Goal: Task Accomplishment & Management: Manage account settings

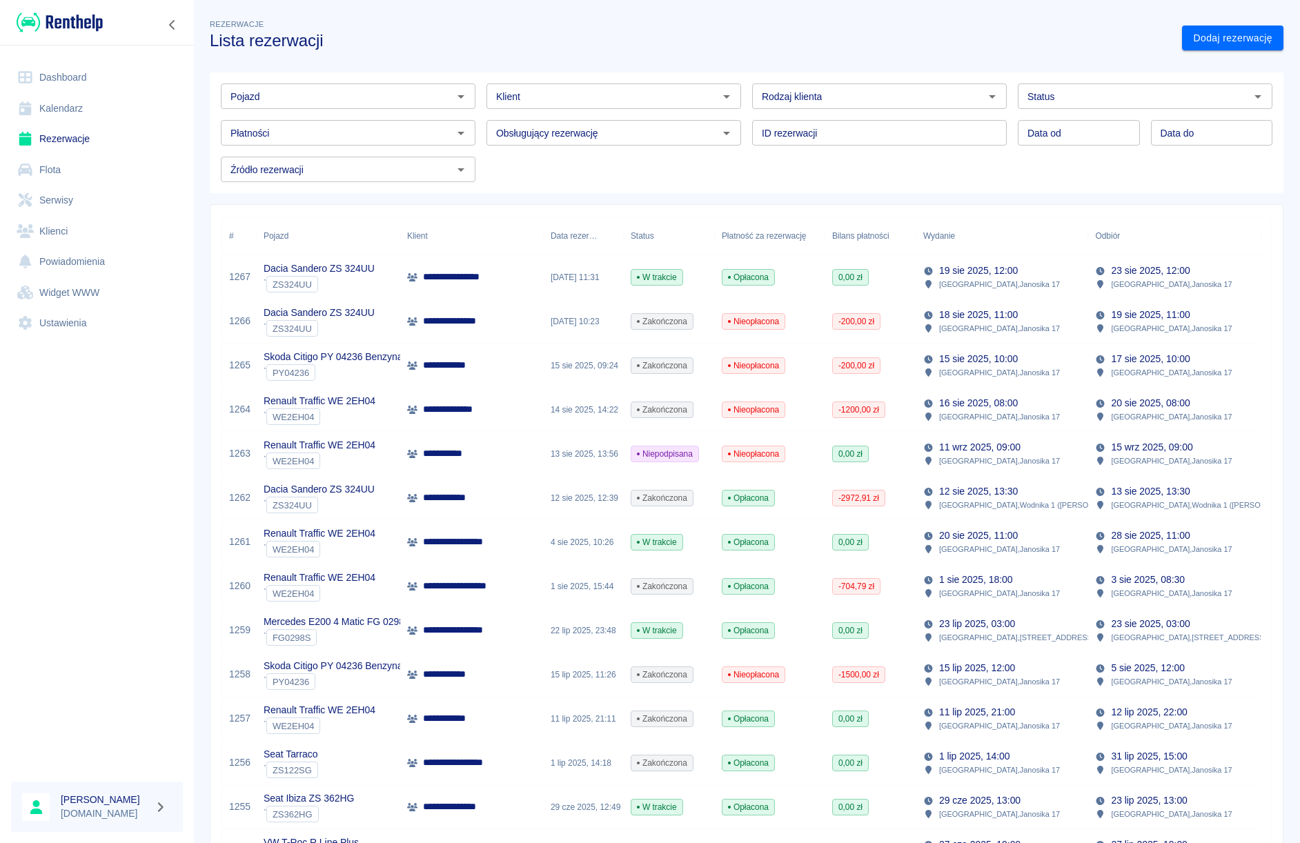
click at [43, 170] on link "Flota" at bounding box center [97, 170] width 172 height 31
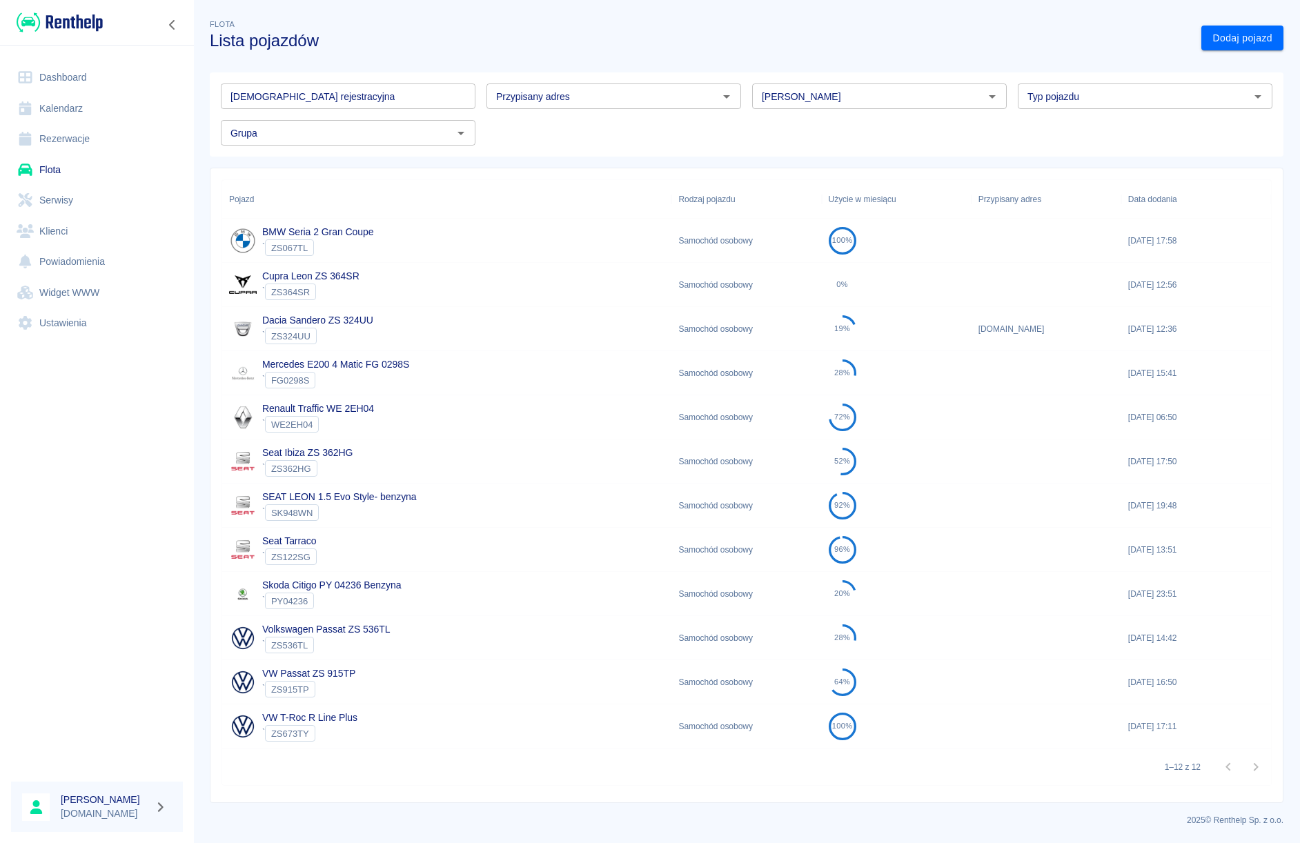
click at [351, 375] on div "` FG0298S" at bounding box center [335, 380] width 147 height 17
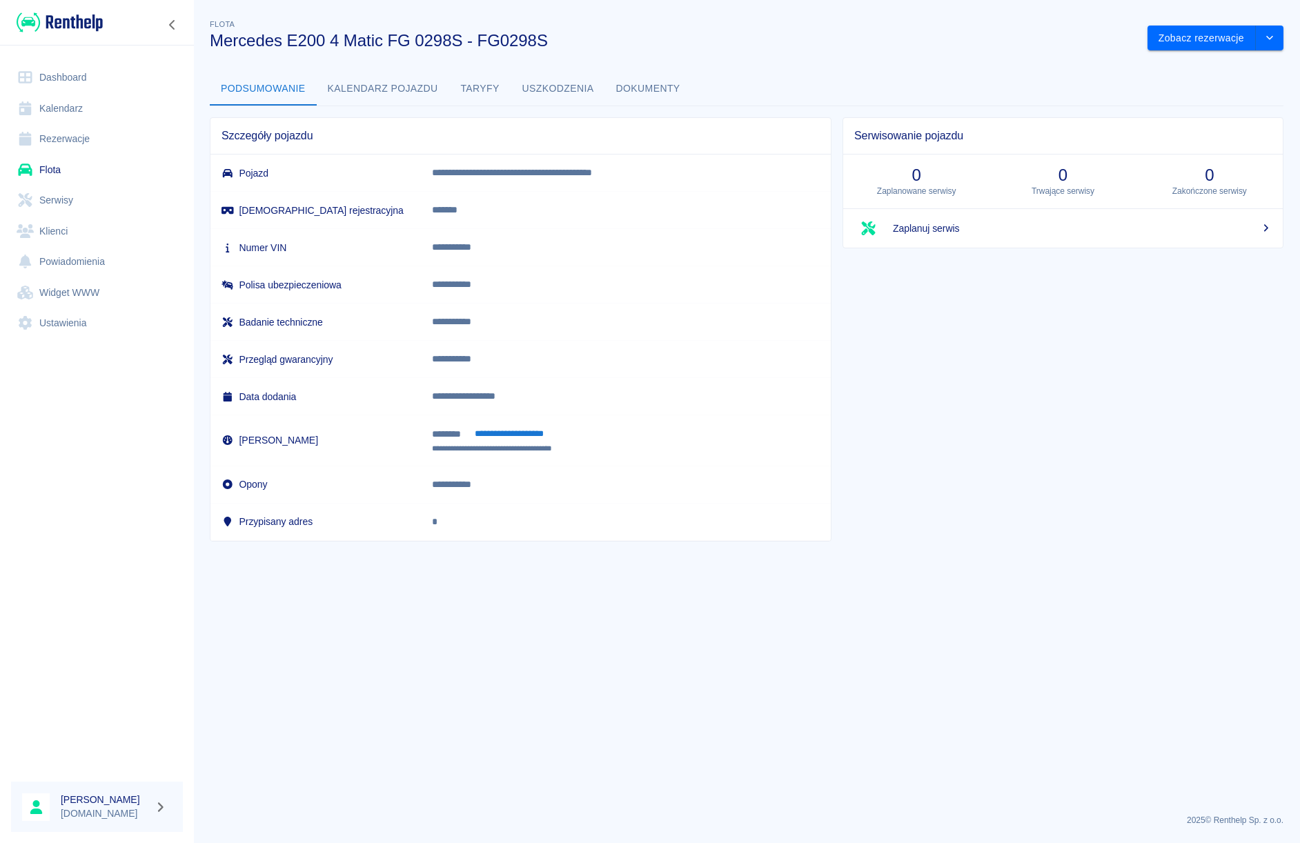
click at [43, 134] on link "Rezerwacje" at bounding box center [97, 139] width 172 height 31
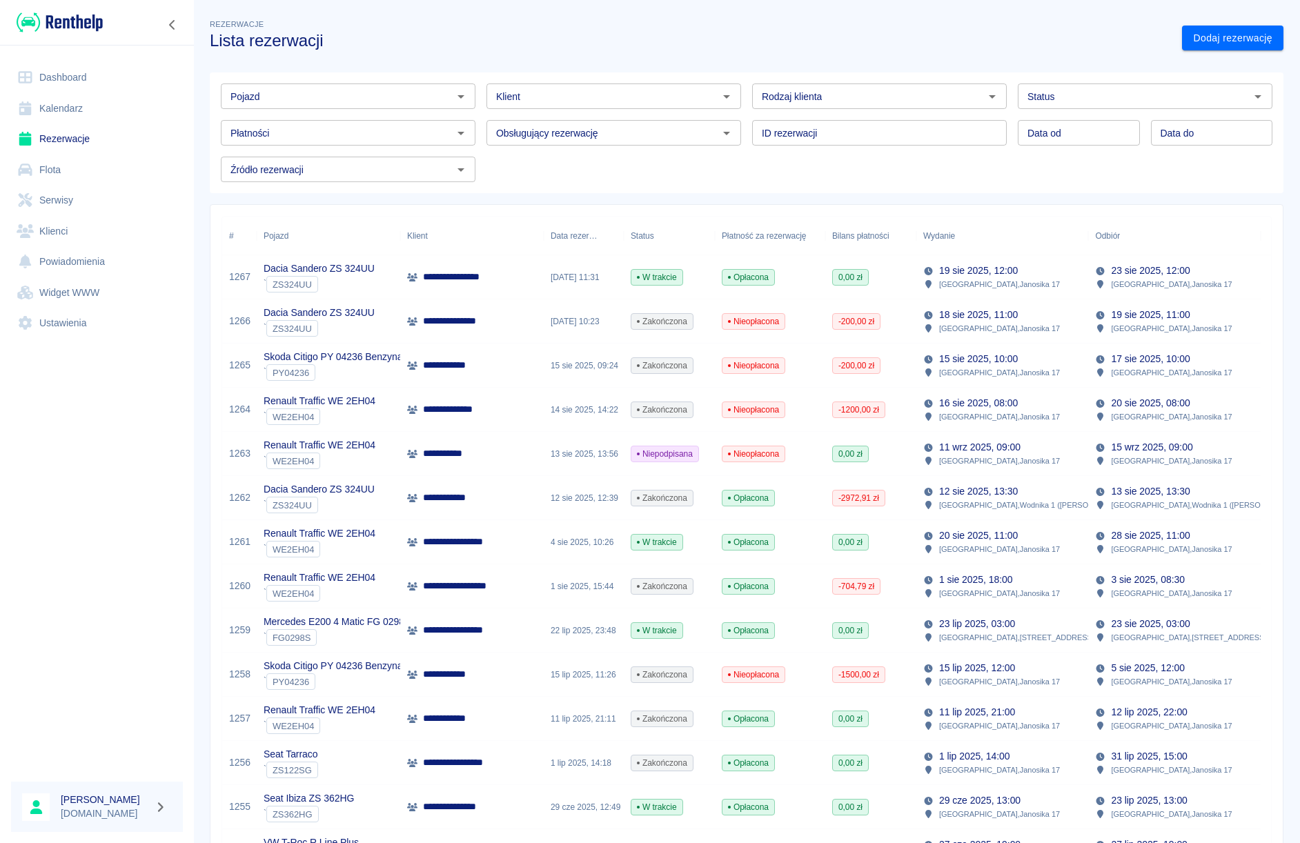
click at [453, 103] on icon "Otwórz" at bounding box center [461, 96] width 17 height 17
click at [381, 125] on li "Mercedes E200 4 Matic FG 0298S - FG0298S" at bounding box center [347, 126] width 252 height 23
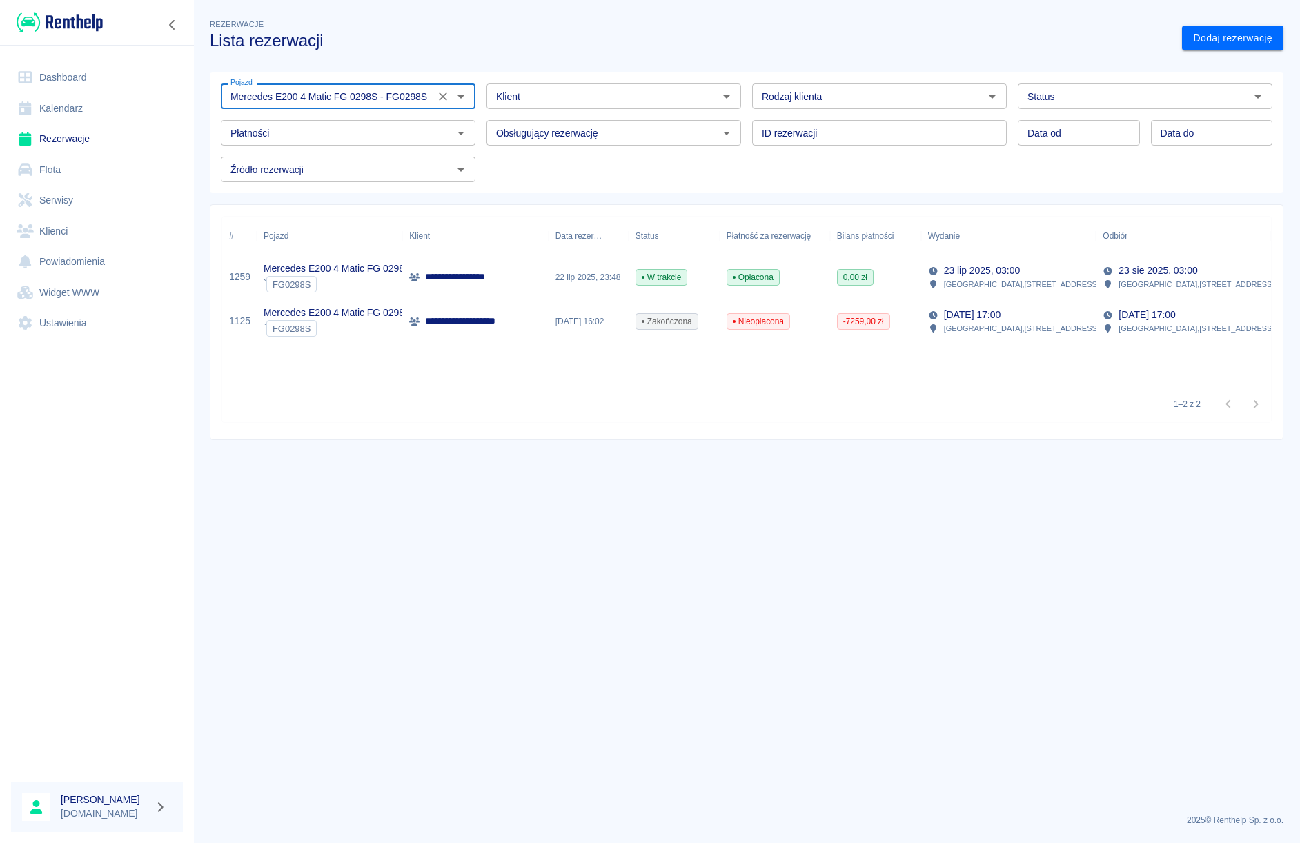
type input "Mercedes E200 4 Matic FG 0298S - FG0298S"
click at [443, 284] on div "**********" at bounding box center [475, 277] width 146 height 44
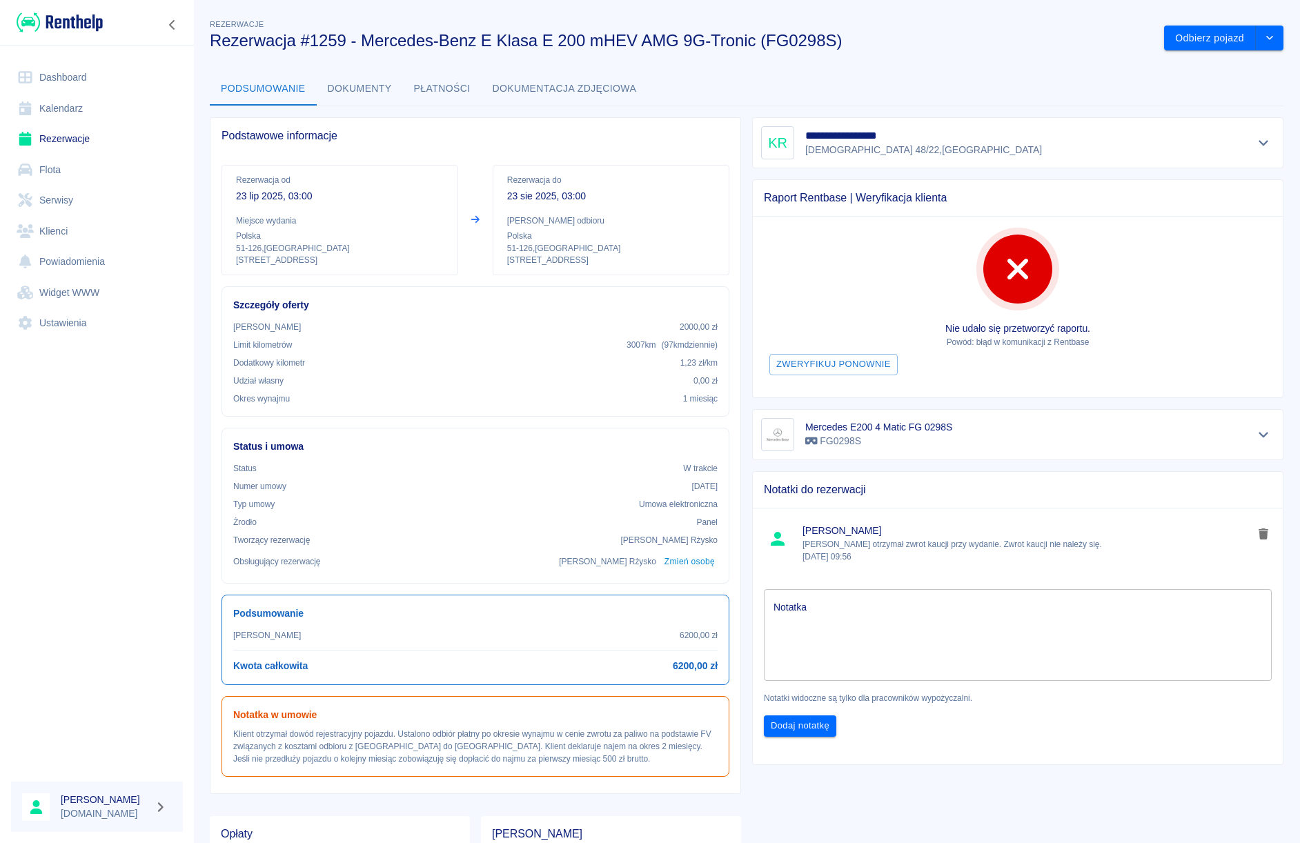
click at [804, 618] on textarea "Notatka" at bounding box center [1017, 634] width 488 height 69
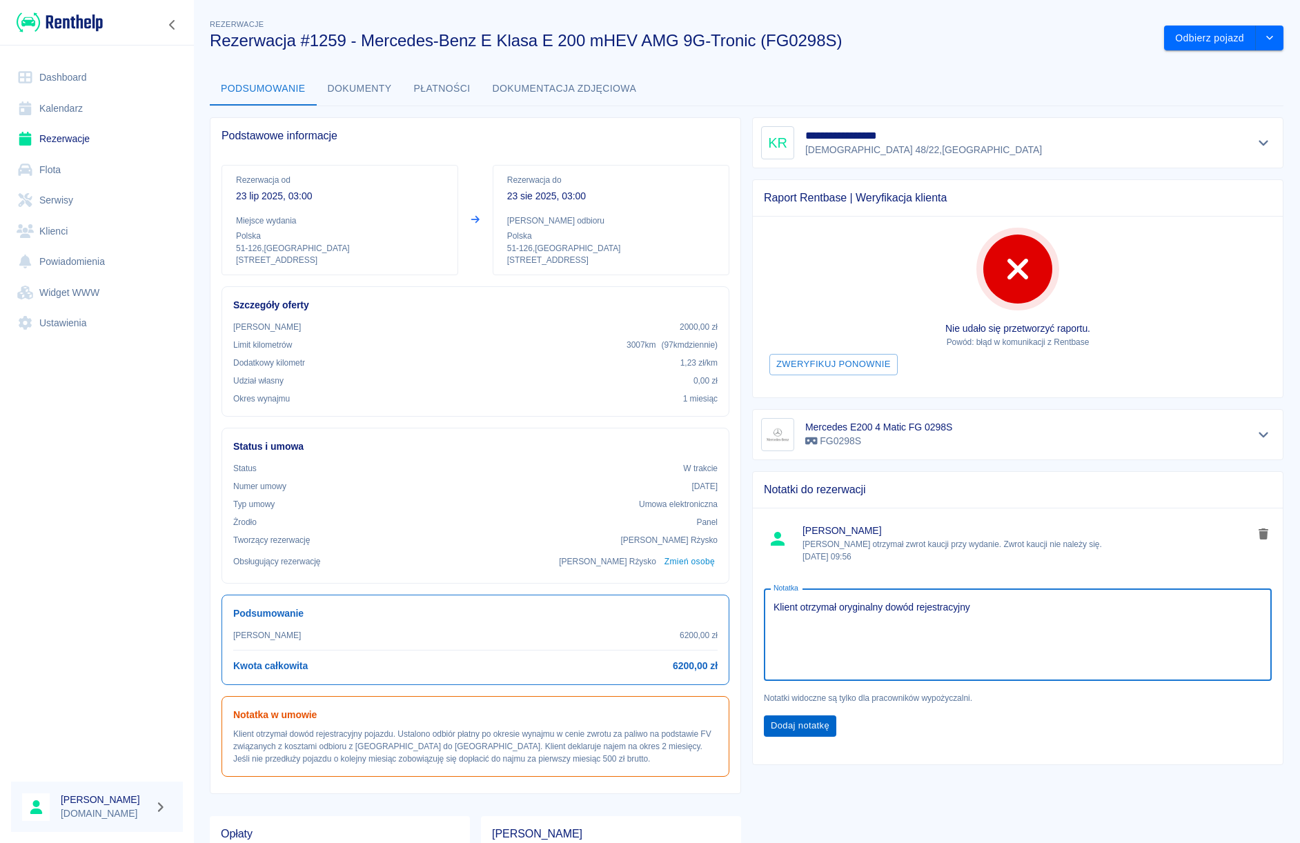
type textarea "Klient otrzymał oryginalny dowód rejestracyjny"
click at [787, 733] on button "Dodaj notatkę" at bounding box center [800, 725] width 72 height 21
